Goal: Transaction & Acquisition: Purchase product/service

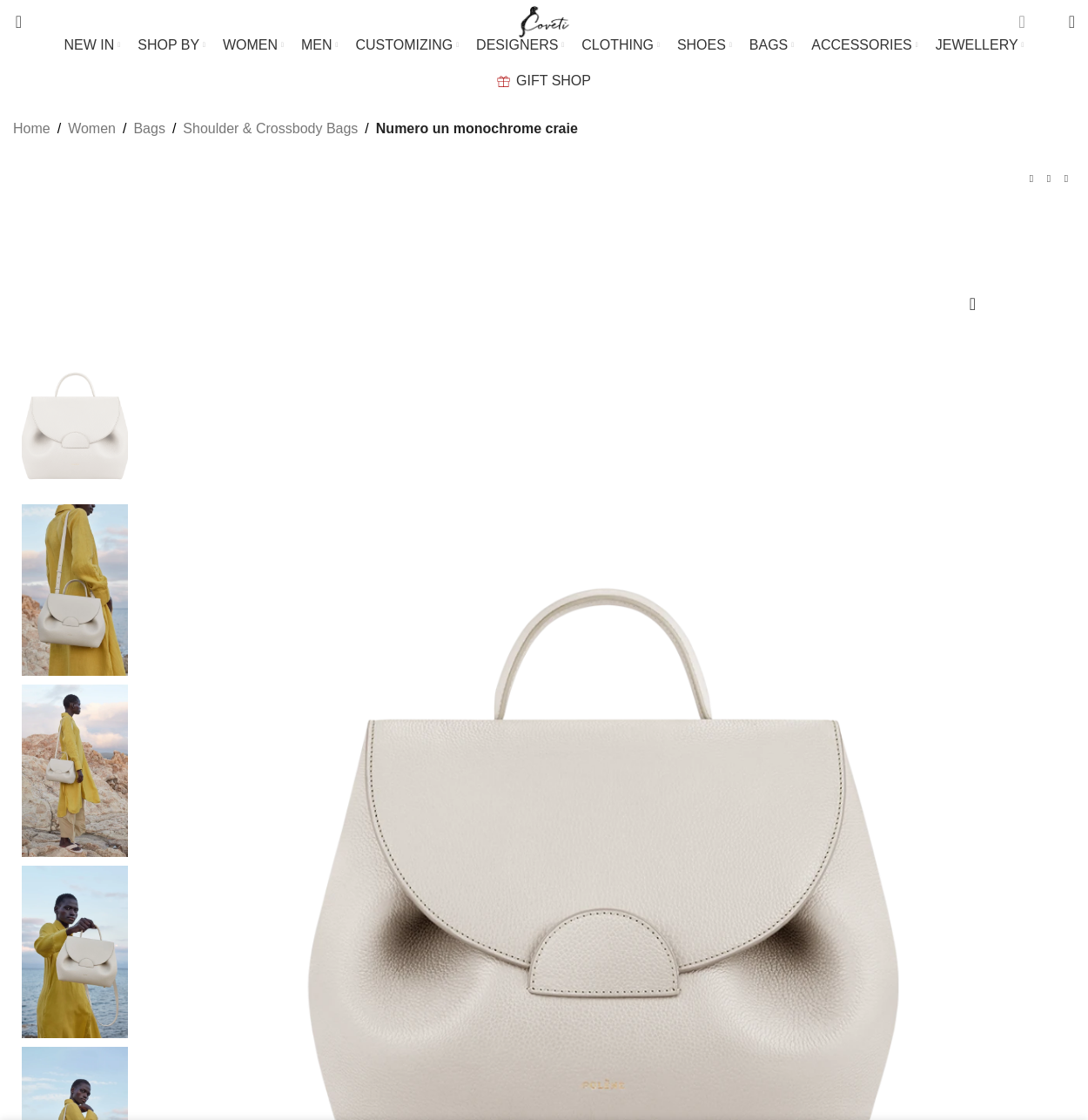
scroll to position [0, 196]
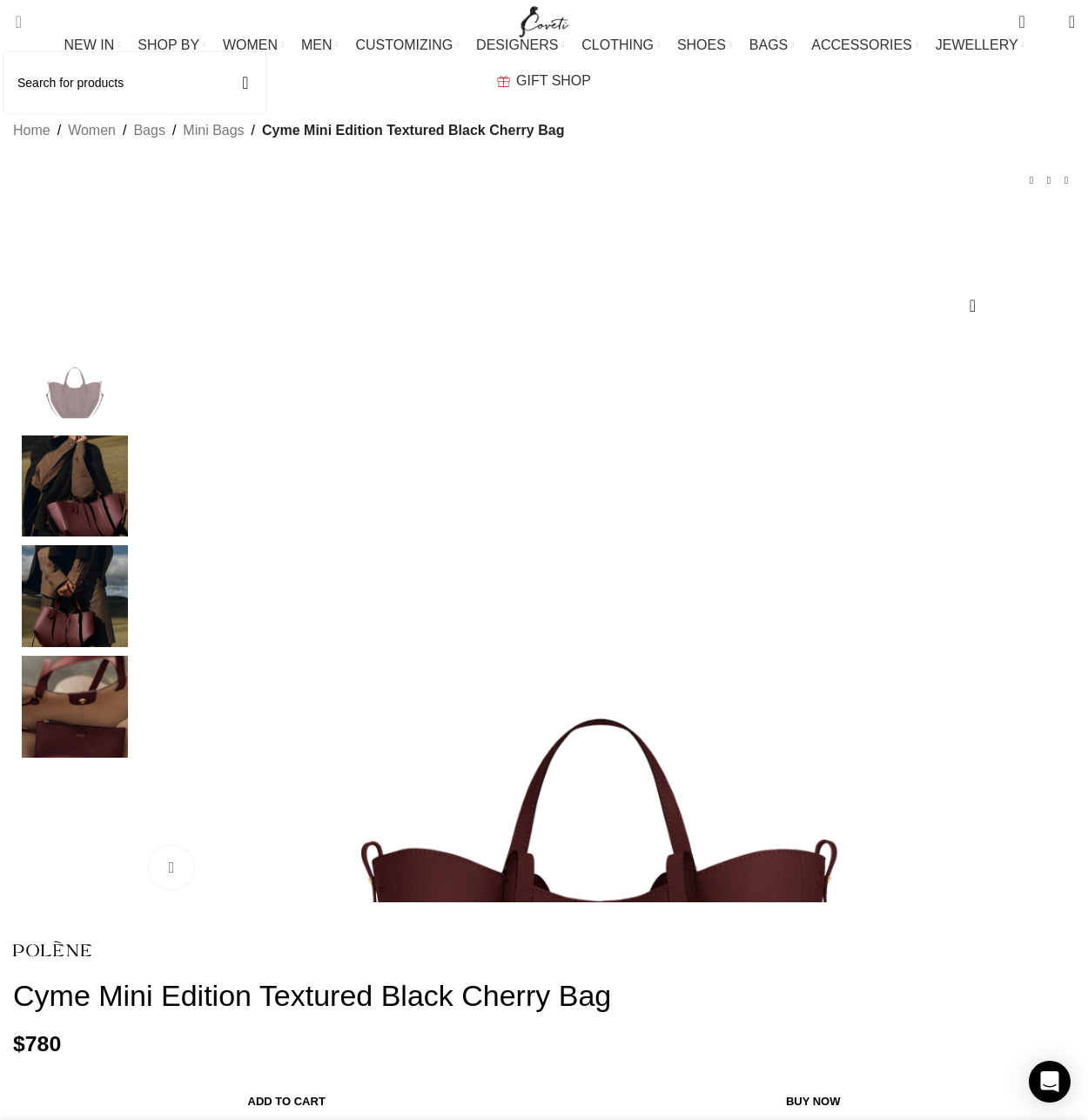
click at [22, 34] on link "Search" at bounding box center [13, 22] width 17 height 34
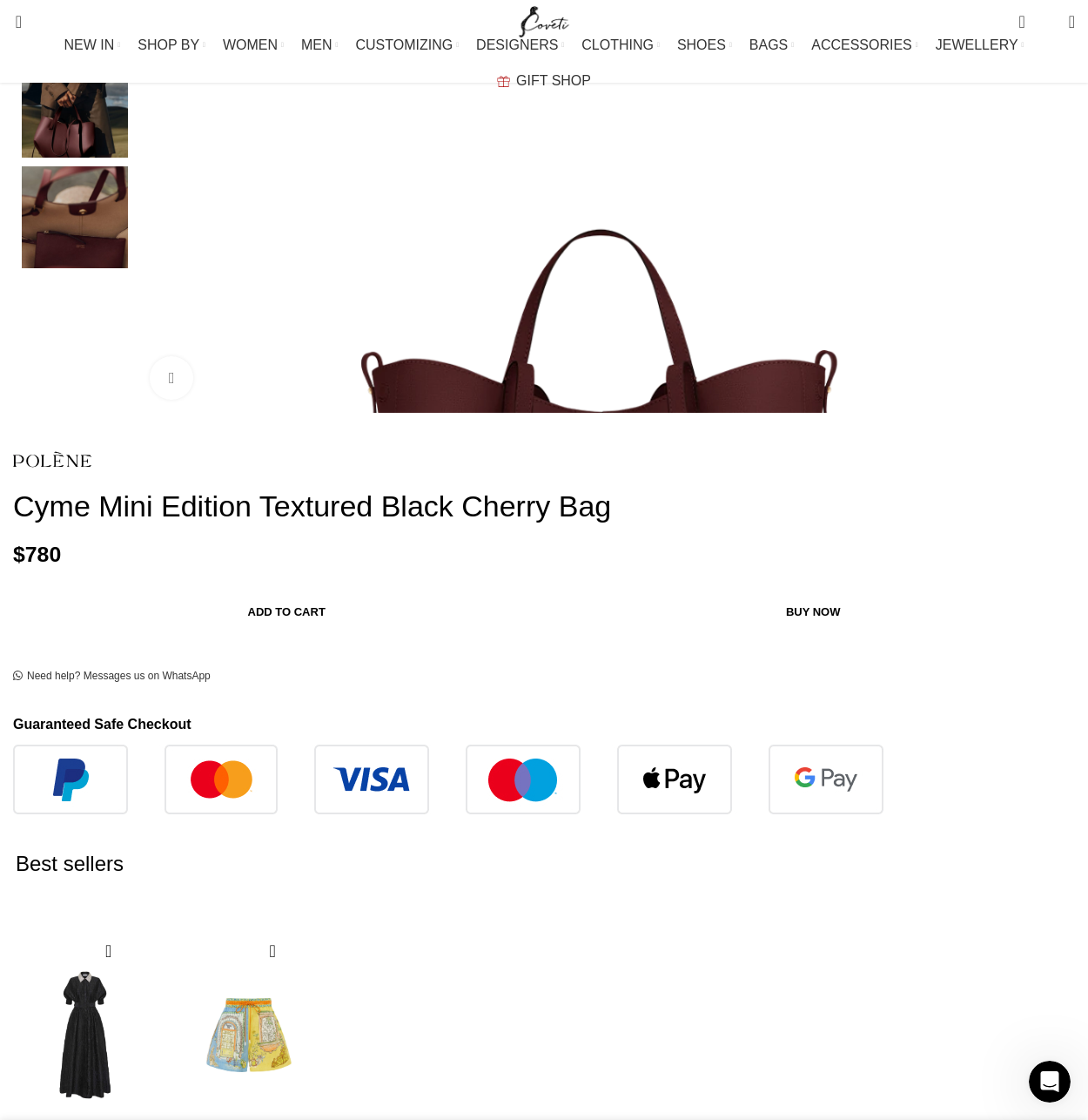
scroll to position [529, 0]
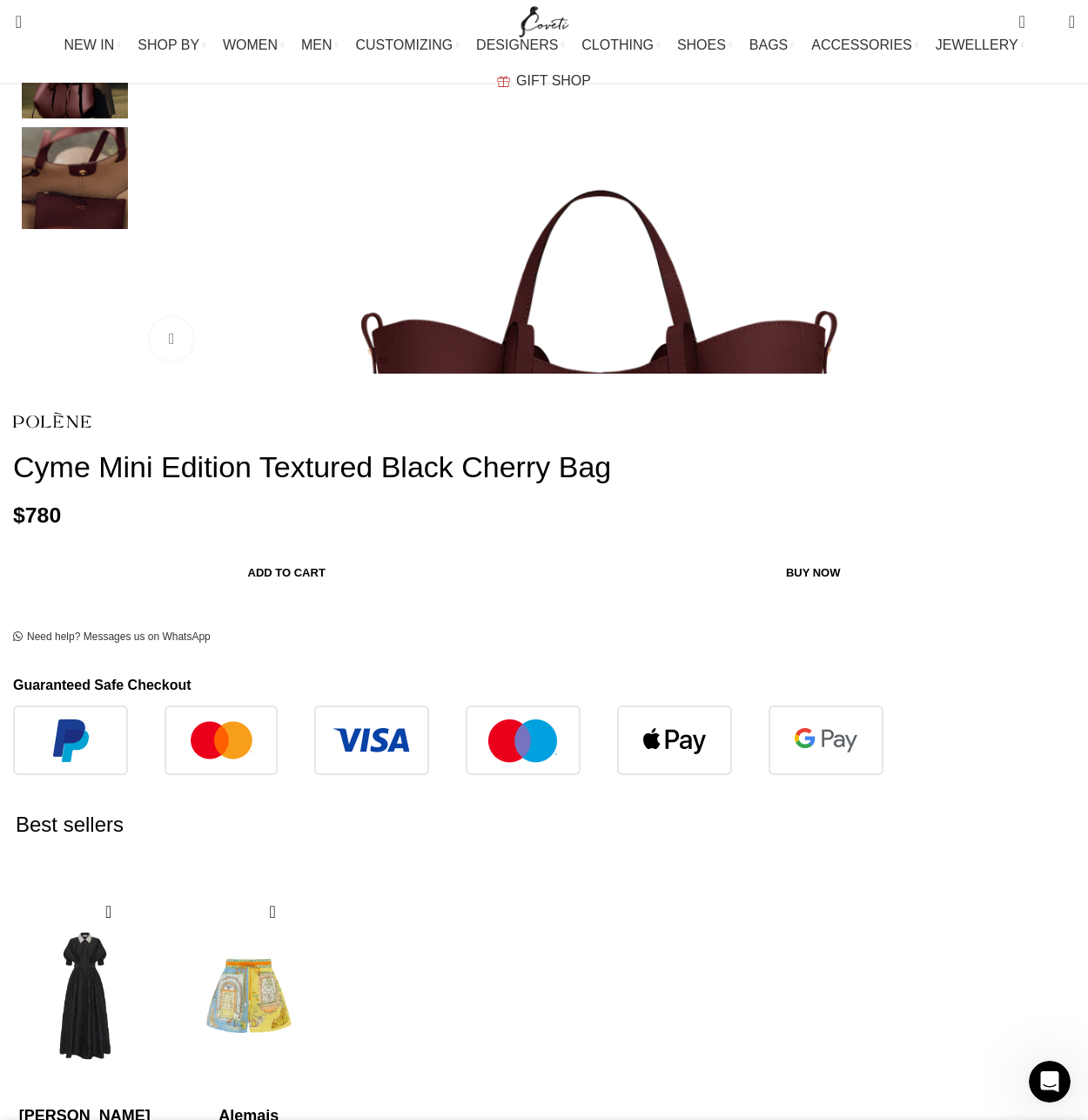
click at [356, 525] on img "1 / 4" at bounding box center [602, 261] width 930 height 930
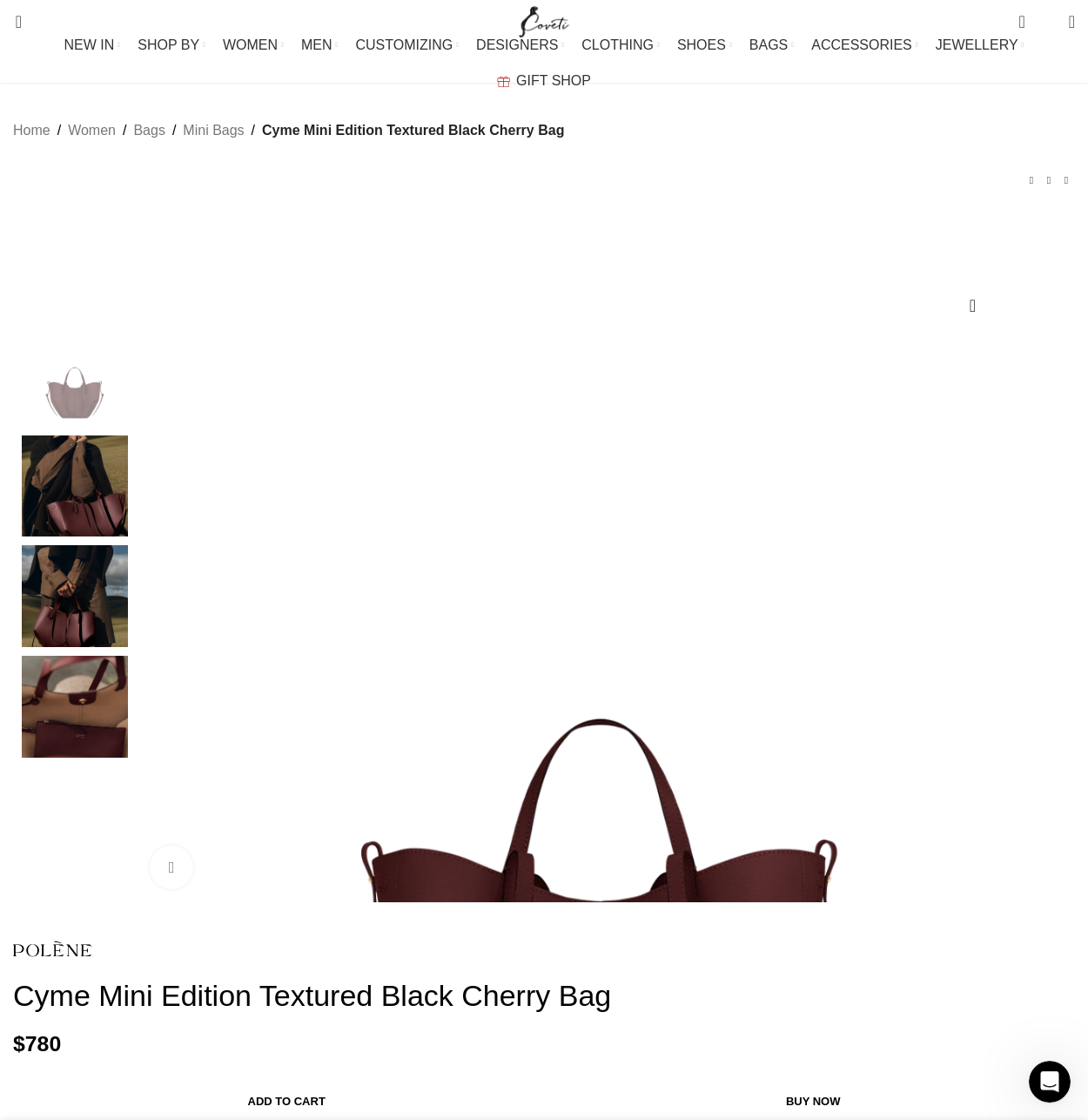
scroll to position [0, 0]
